Goal: Information Seeking & Learning: Learn about a topic

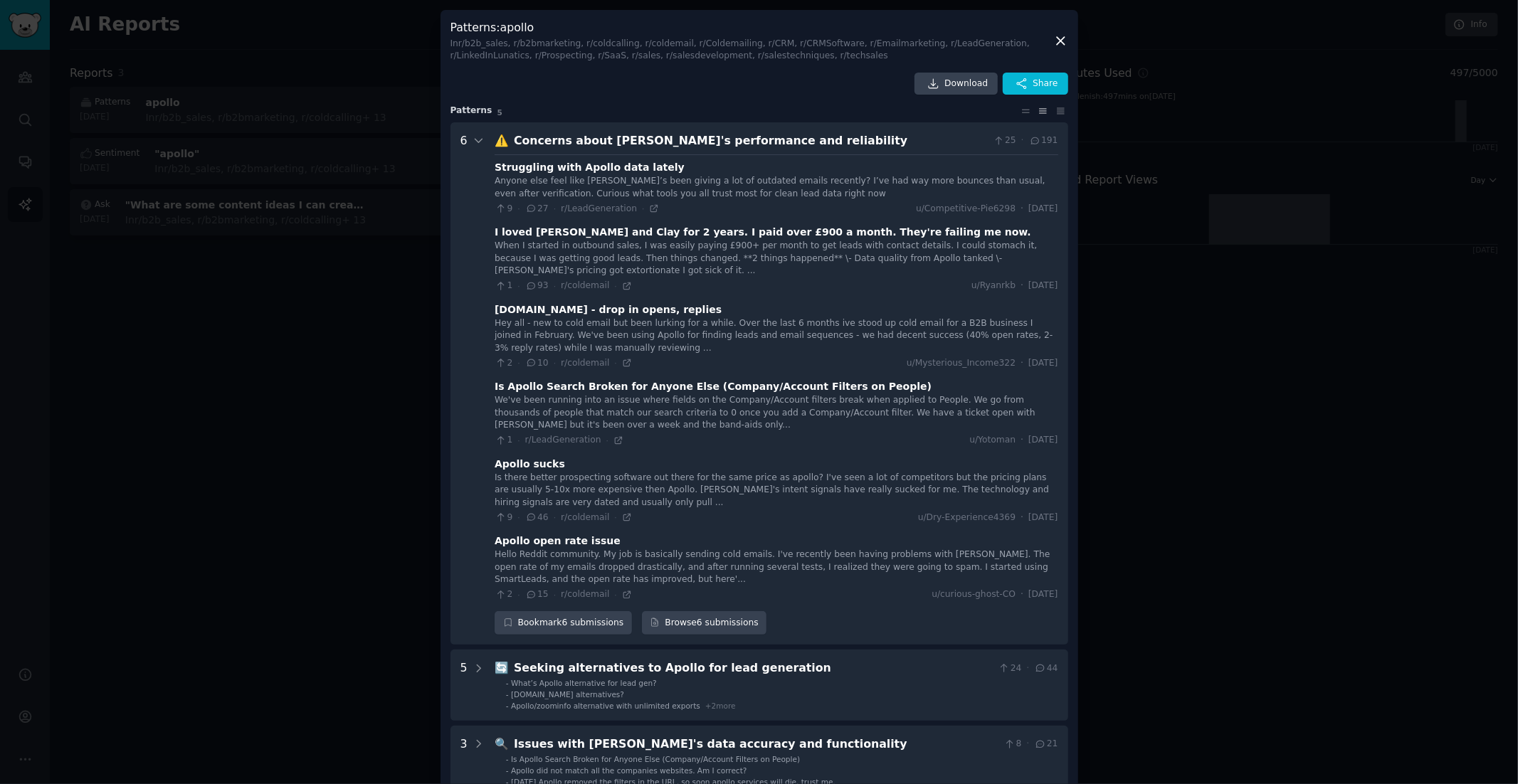
click at [575, 137] on div "Concerns about [PERSON_NAME]'s performance and reliability" at bounding box center [751, 141] width 474 height 18
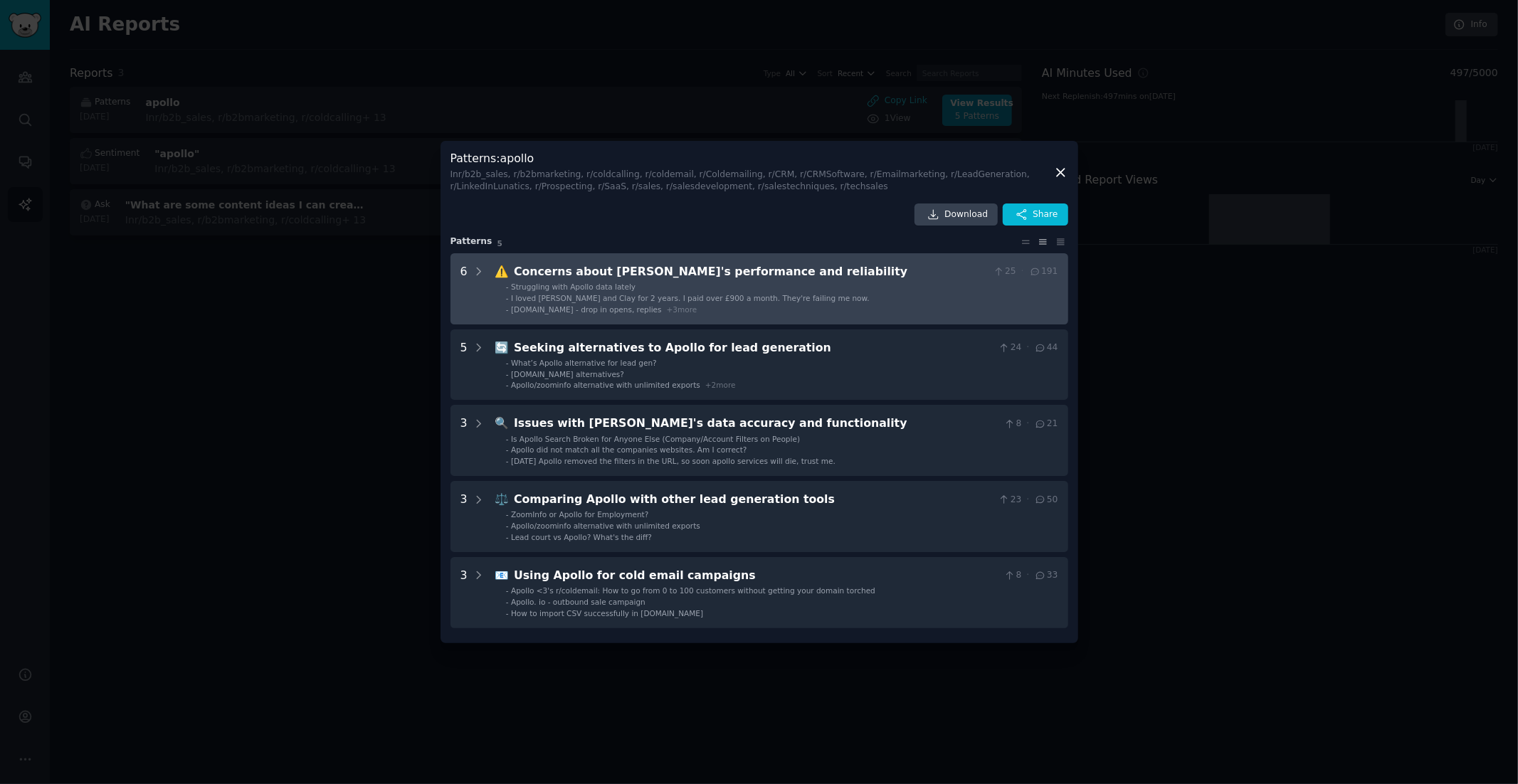
click at [595, 296] on span "I loved [PERSON_NAME] and Clay for 2 years. I paid over £900 a month. They're f…" at bounding box center [690, 297] width 359 height 8
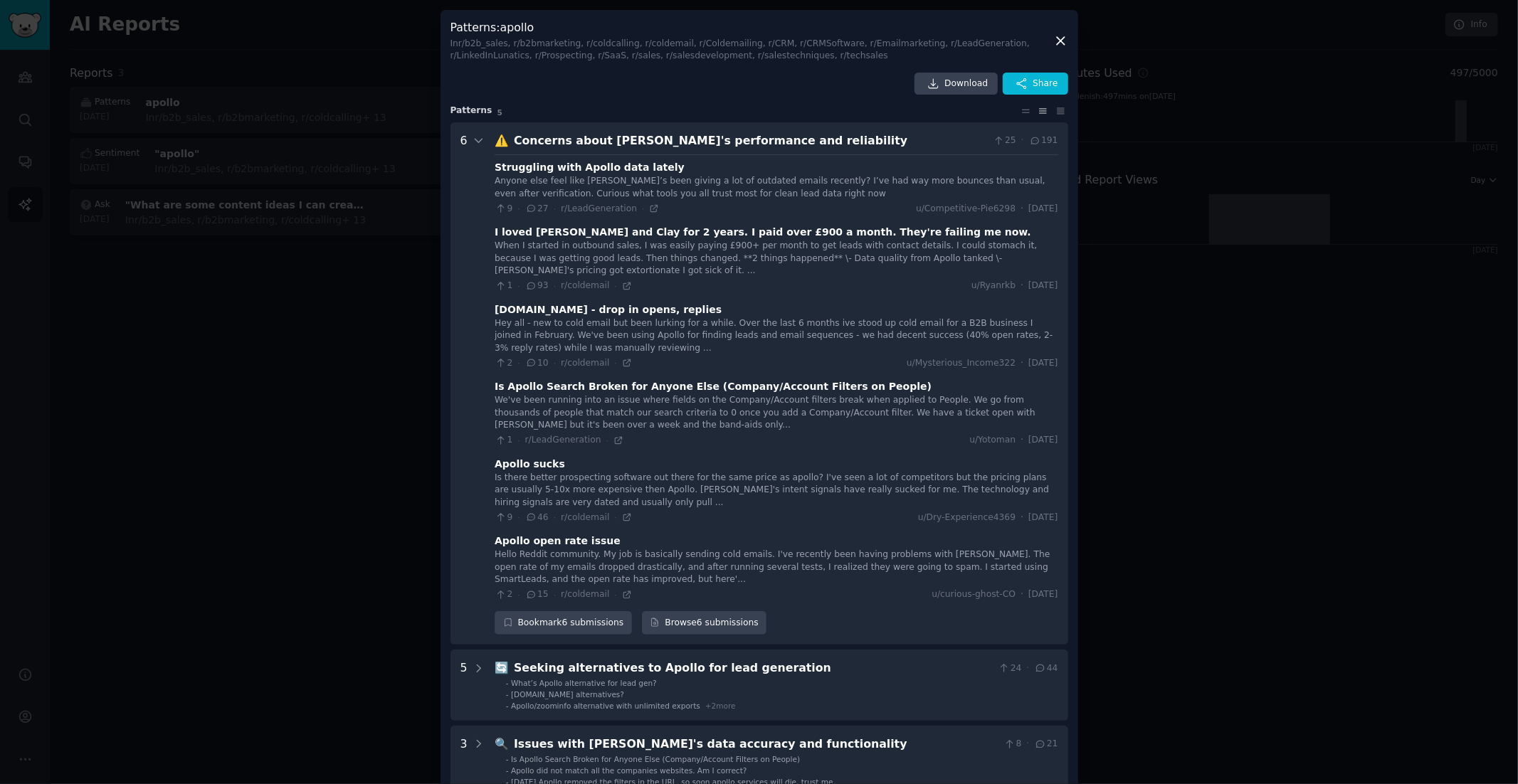
click at [1063, 41] on icon at bounding box center [1060, 41] width 15 height 15
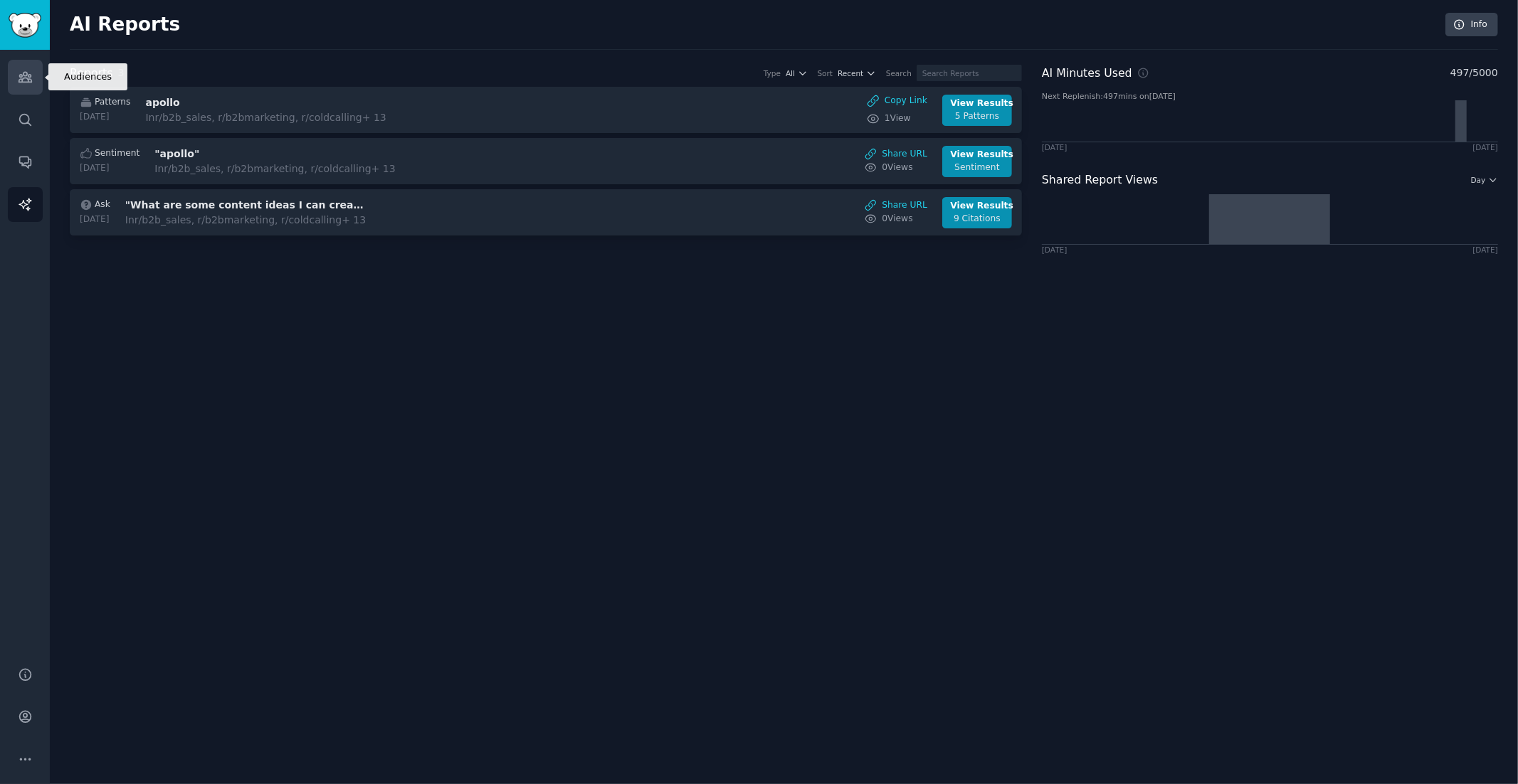
click at [32, 76] on icon "Sidebar" at bounding box center [25, 77] width 15 height 15
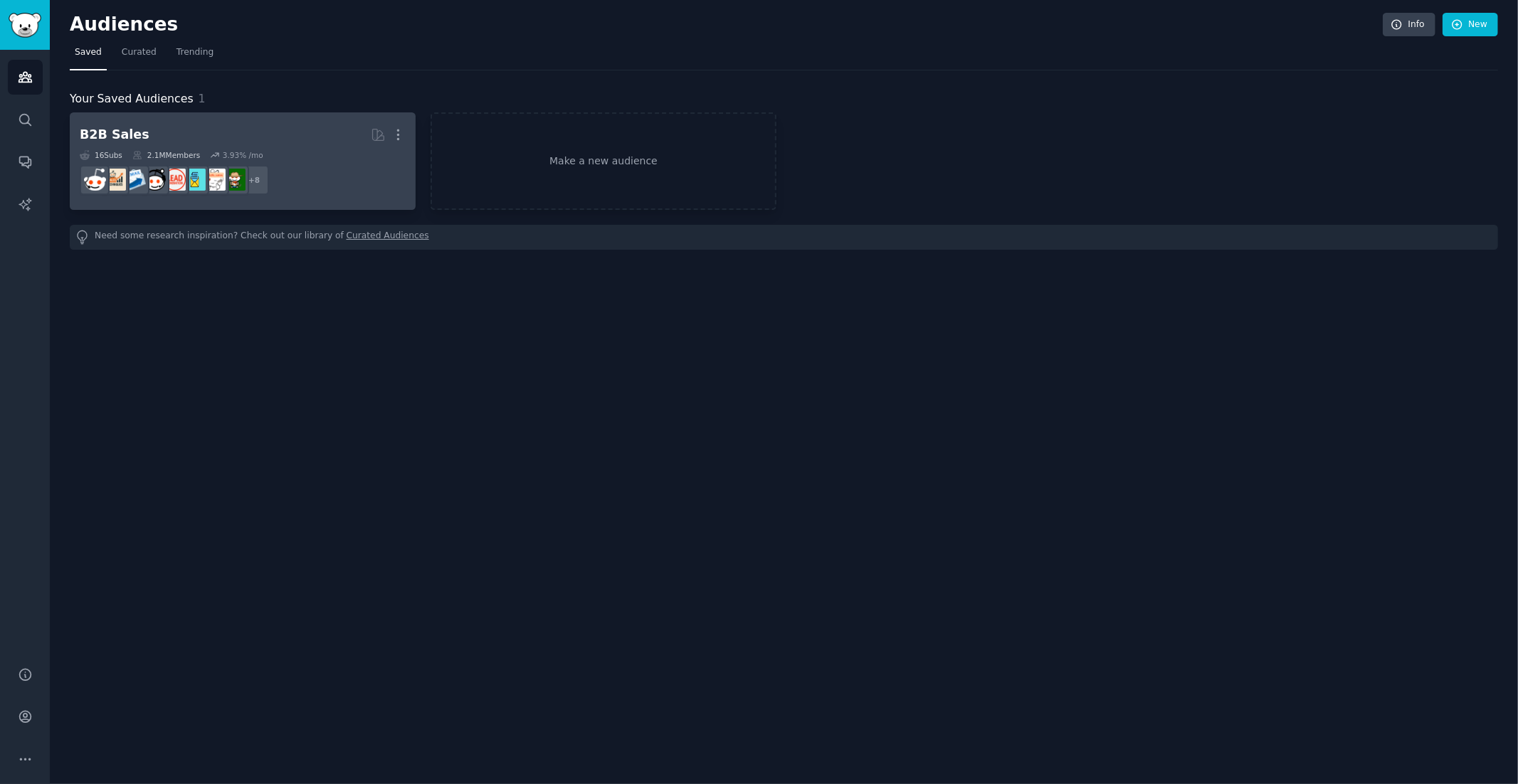
click at [271, 137] on h2 "B2B Sales More" at bounding box center [242, 135] width 326 height 25
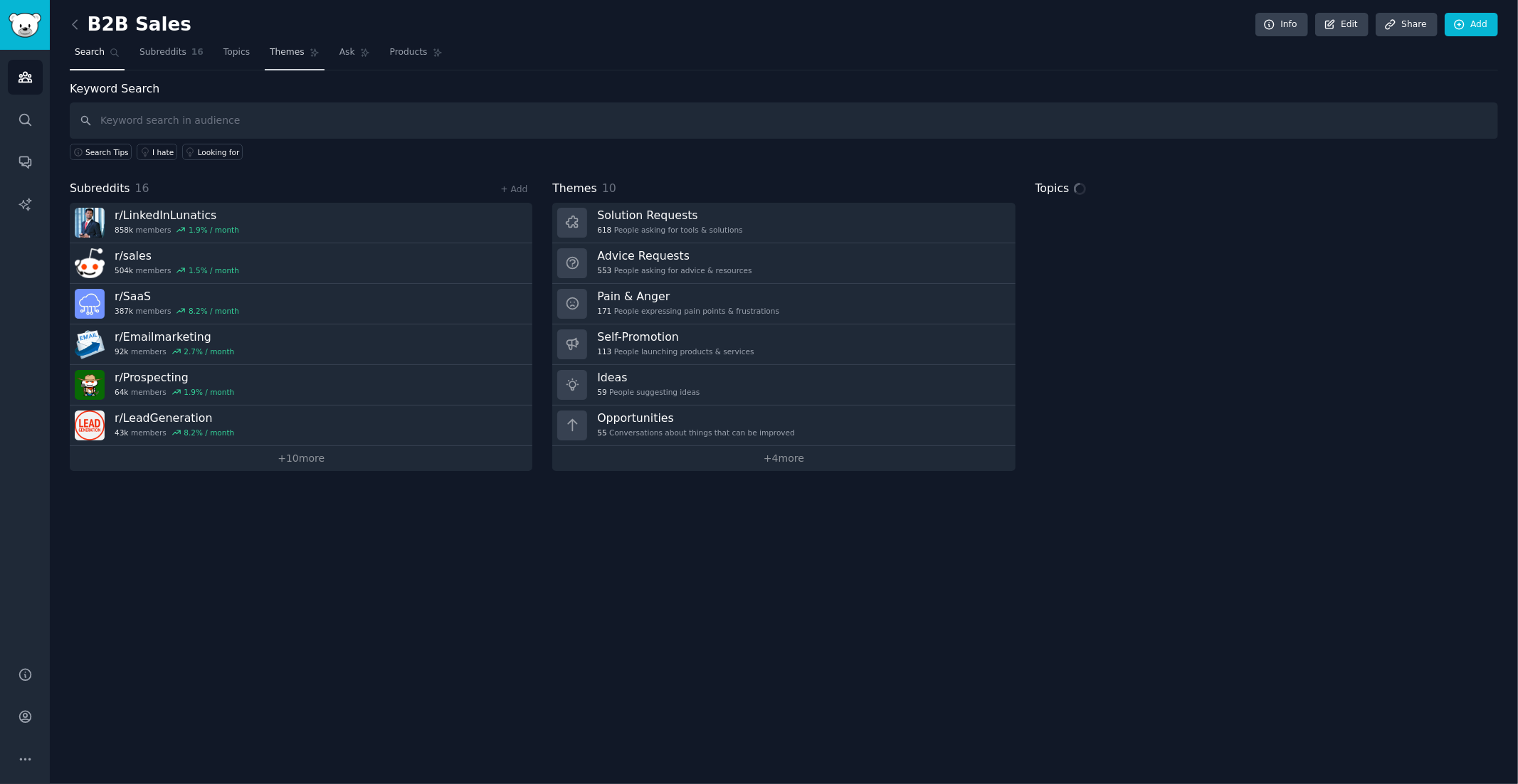
click at [287, 55] on span "Themes" at bounding box center [287, 52] width 35 height 13
